Goal: Transaction & Acquisition: Obtain resource

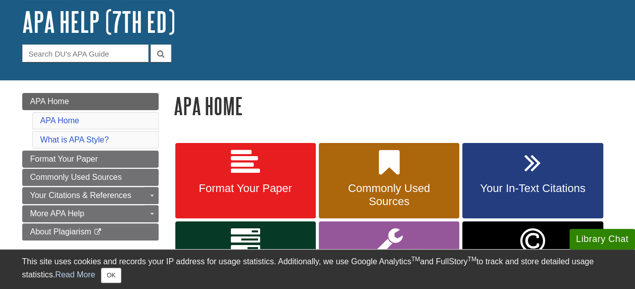
scroll to position [59, 0]
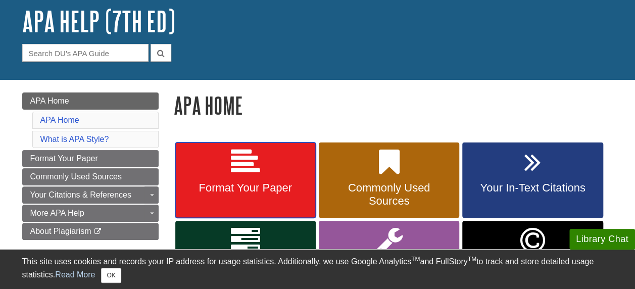
click at [264, 198] on link "Format Your Paper" at bounding box center [245, 180] width 140 height 76
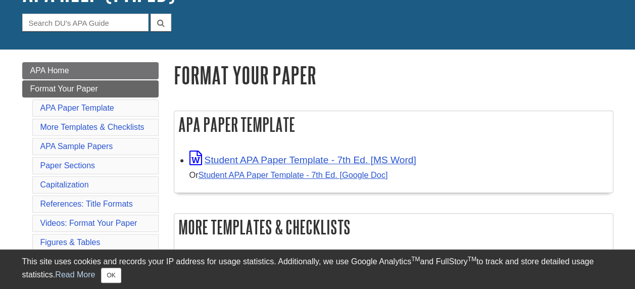
scroll to position [99, 0]
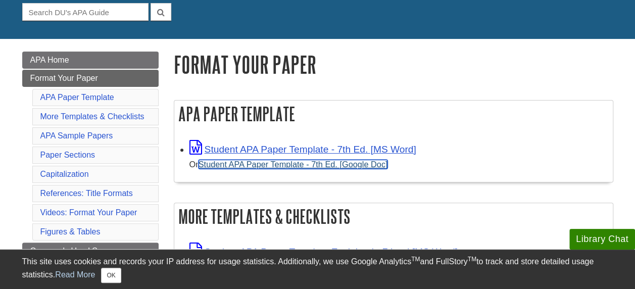
click at [268, 166] on link "Student APA Paper Template - 7th Ed. [Google Doc]" at bounding box center [292, 164] width 189 height 9
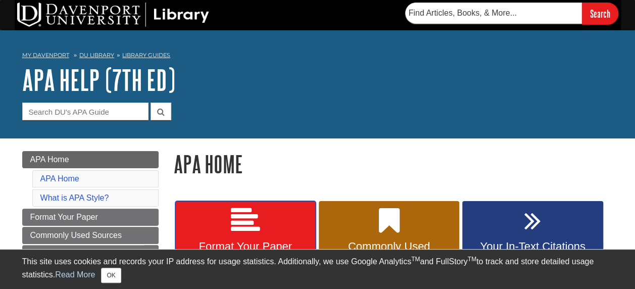
click at [263, 225] on link "Format Your Paper" at bounding box center [245, 239] width 140 height 76
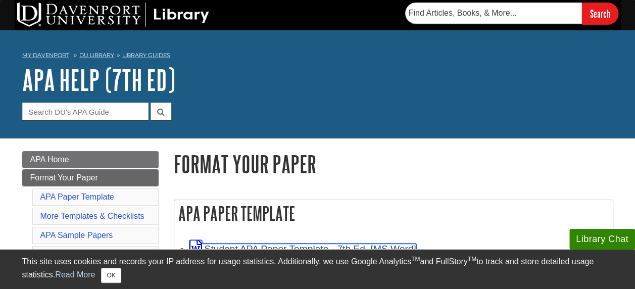
click at [292, 248] on link "Student APA Paper Template - 7th Ed. [MS Word]" at bounding box center [302, 248] width 227 height 11
